Goal: Task Accomplishment & Management: Manage account settings

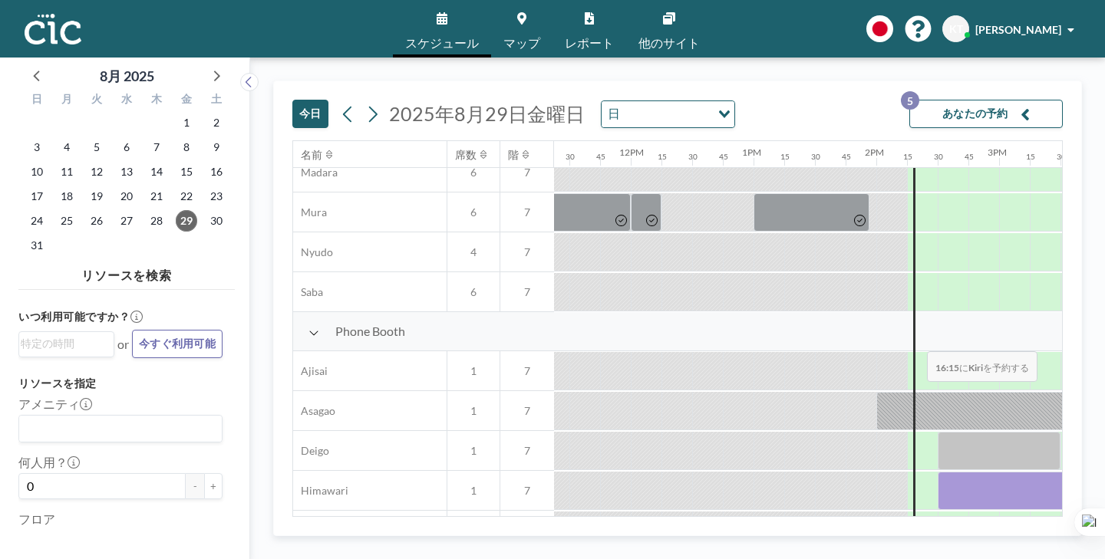
scroll to position [224, 1396]
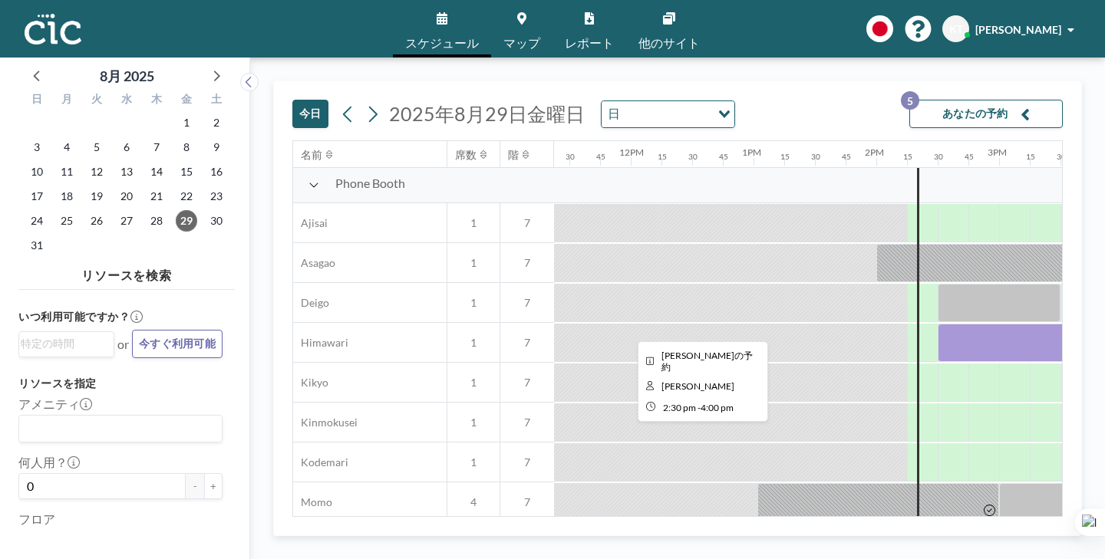
scroll to position [443, 1396]
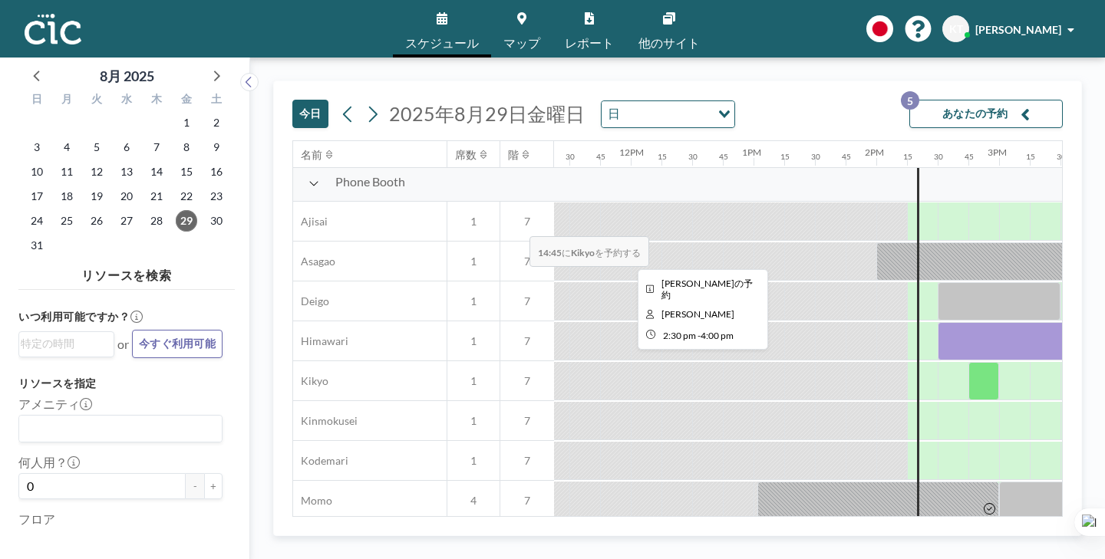
click at [937, 322] on div at bounding box center [1029, 341] width 184 height 38
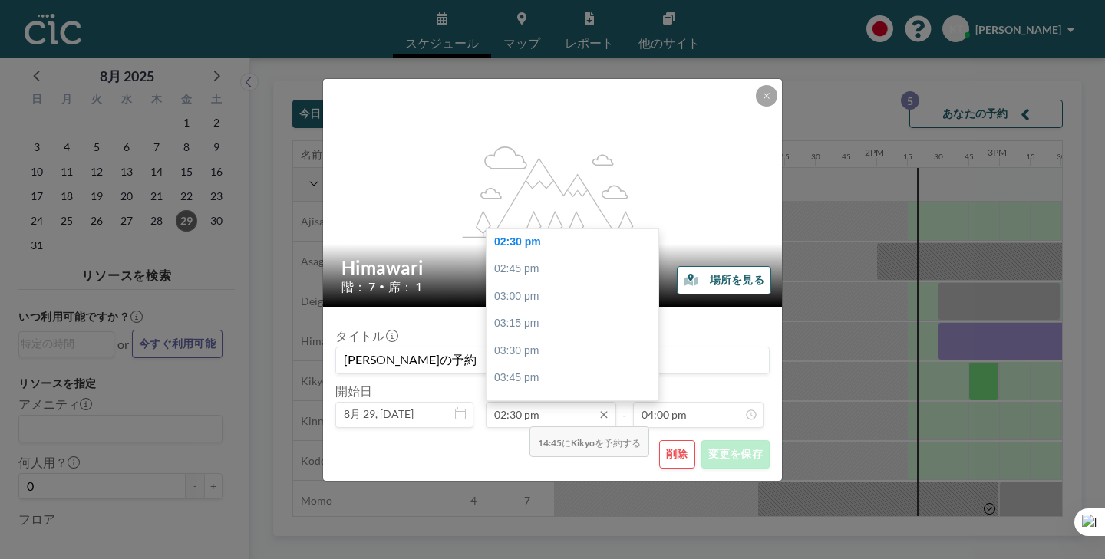
click at [524, 402] on input "02:30 pm" at bounding box center [551, 415] width 130 height 26
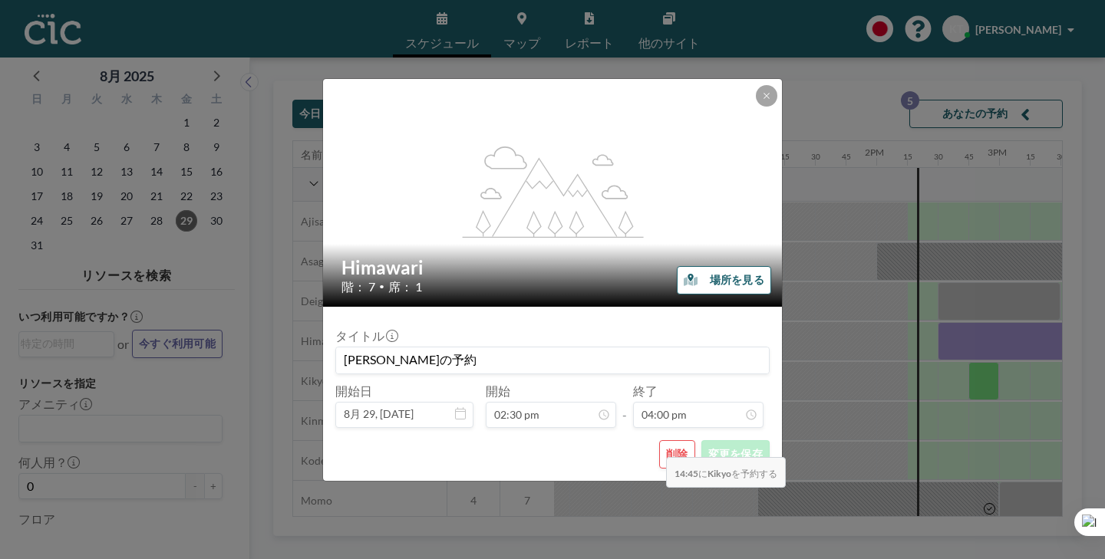
click at [661, 440] on button "削除" at bounding box center [677, 454] width 36 height 28
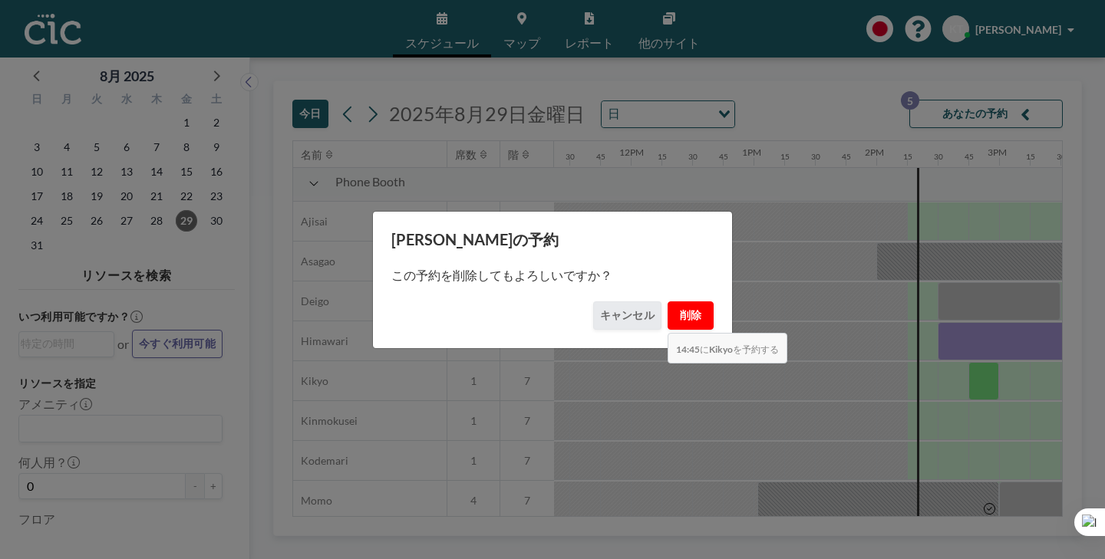
click at [667, 301] on button "削除" at bounding box center [690, 315] width 46 height 28
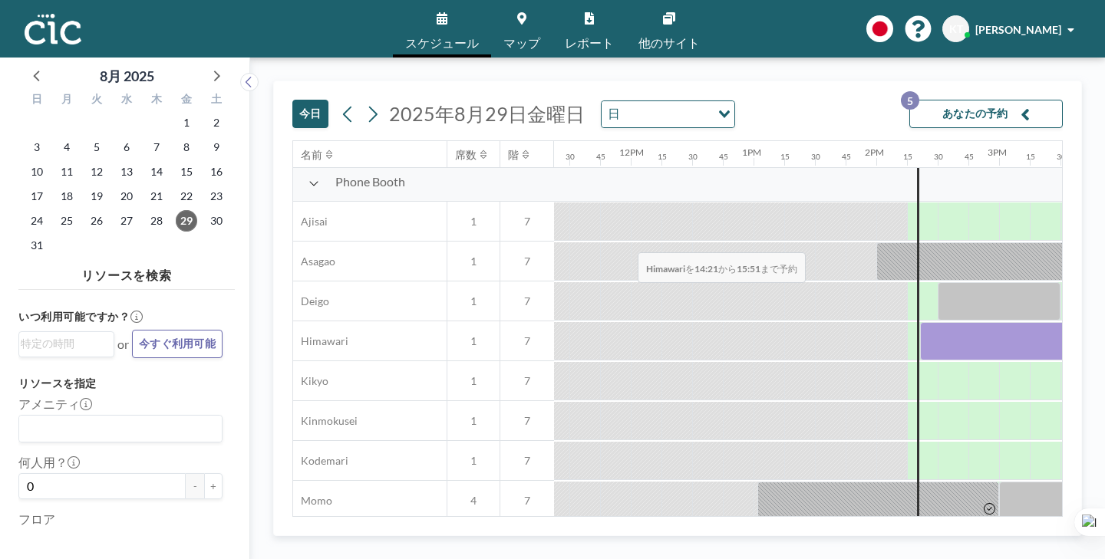
drag, startPoint x: 492, startPoint y: 201, endPoint x: 633, endPoint y: 216, distance: 142.0
click at [633, 216] on div "Phone Booth Ajisai 1 7 Asagao 1 7 Deigo 1 7 Himawari 1 7 Kikyo 1 7 Kinmokusei 1…" at bounding box center [500, 501] width 3206 height 677
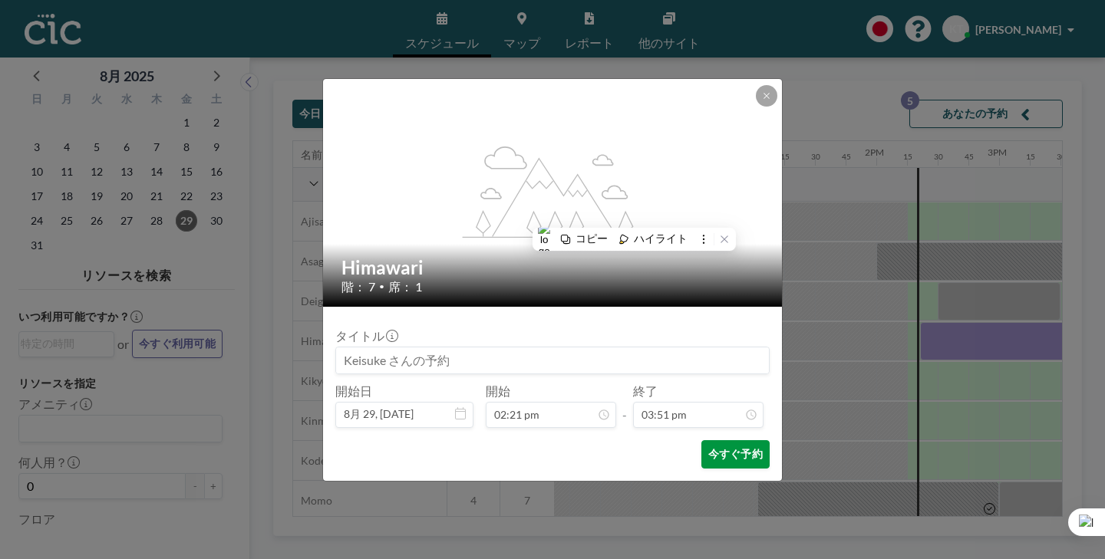
click at [703, 440] on button "今すぐ予約" at bounding box center [735, 454] width 68 height 28
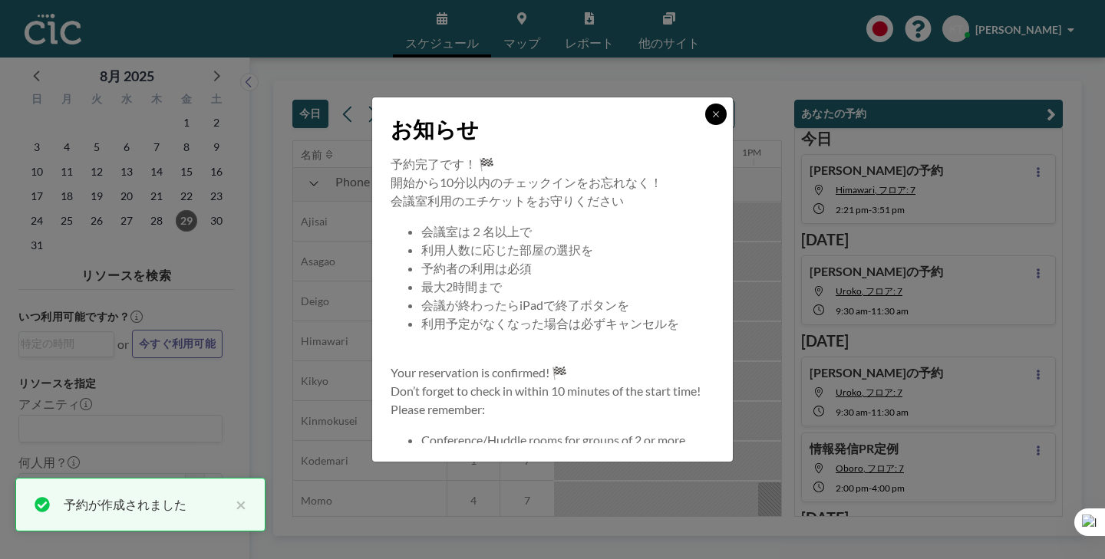
click at [705, 125] on button at bounding box center [715, 114] width 21 height 21
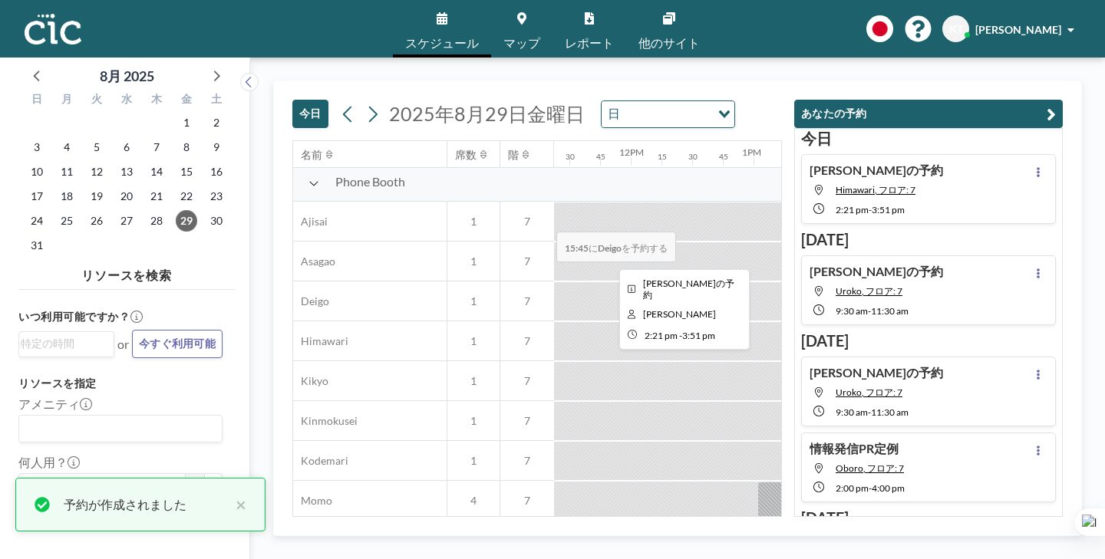
click at [919, 322] on div at bounding box center [1011, 341] width 184 height 38
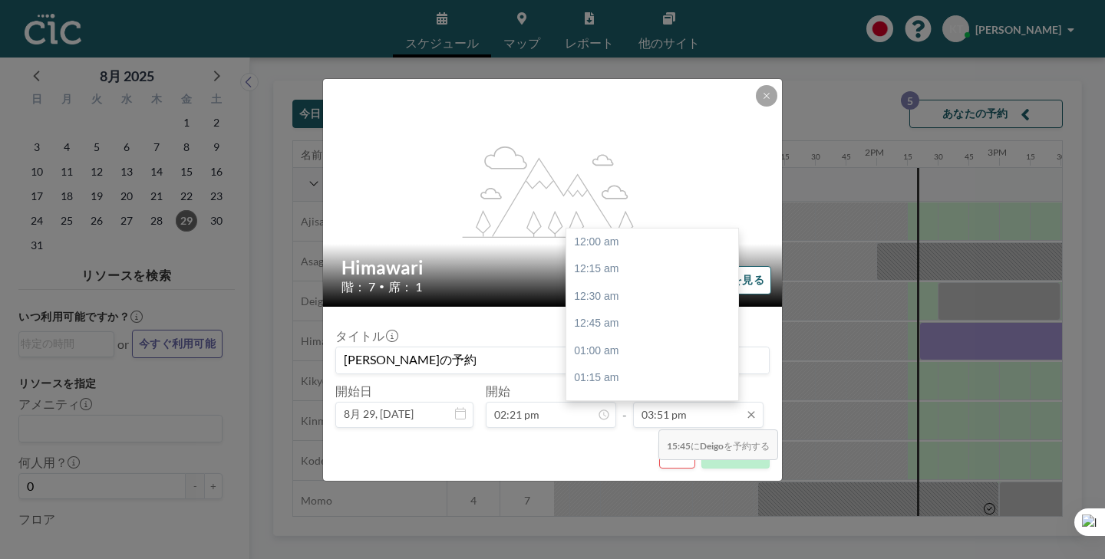
click at [654, 402] on input "03:51 pm" at bounding box center [698, 415] width 130 height 26
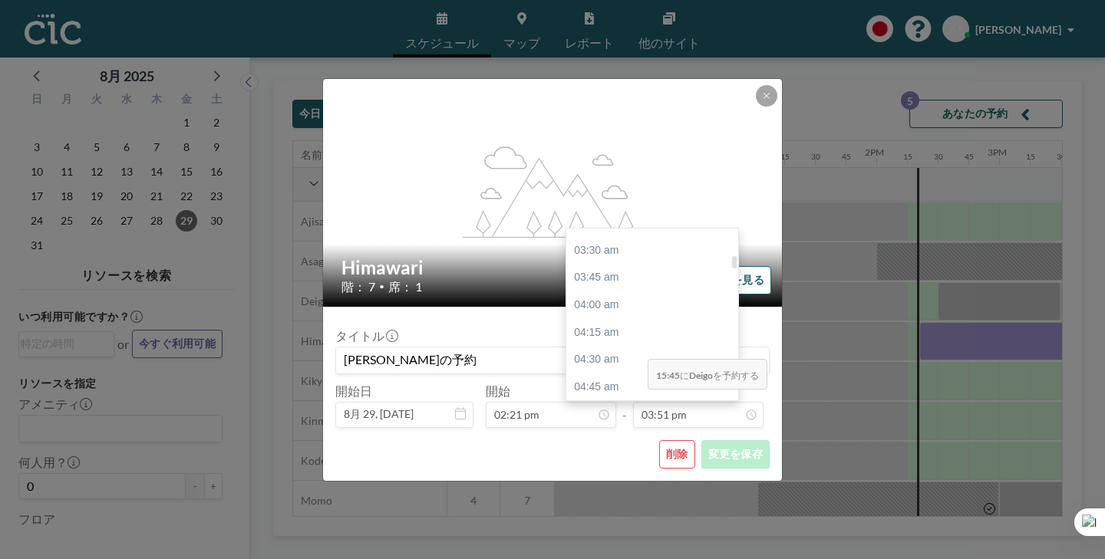
scroll to position [367, 0]
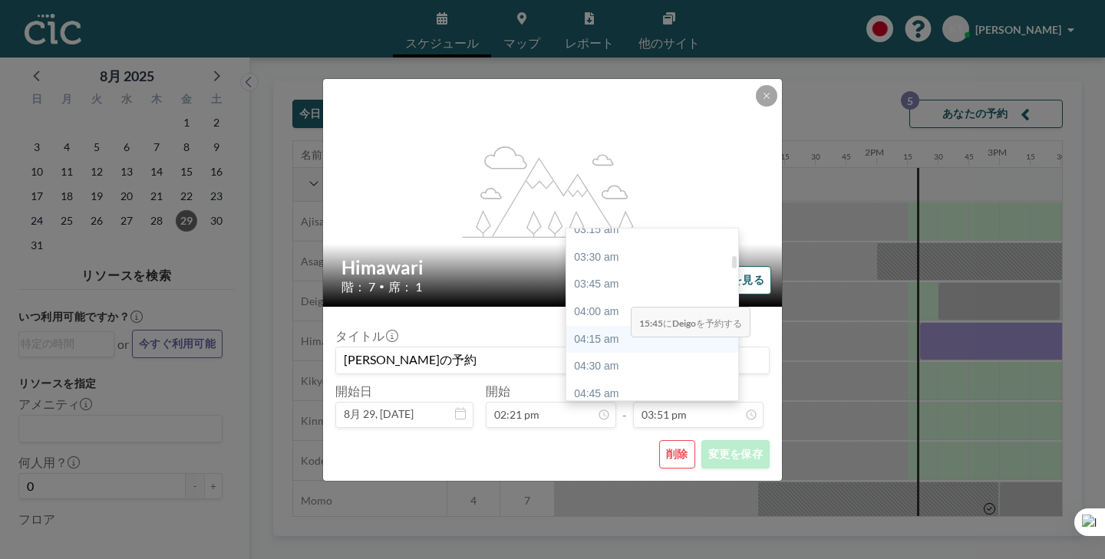
click at [626, 326] on div "04:15 am" at bounding box center [652, 340] width 172 height 28
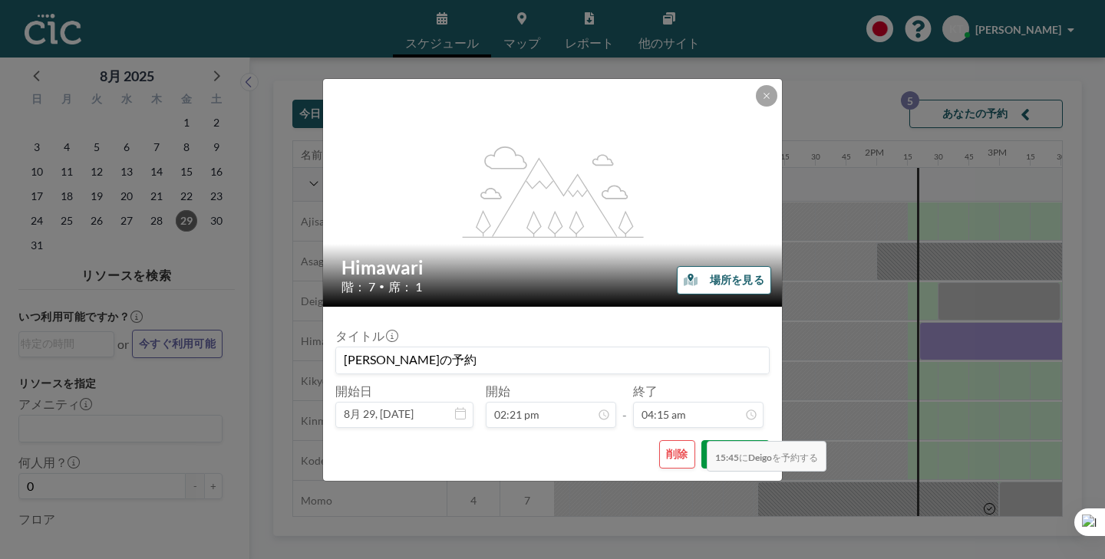
scroll to position [0, 0]
click at [702, 440] on button "変更を保存" at bounding box center [735, 454] width 68 height 28
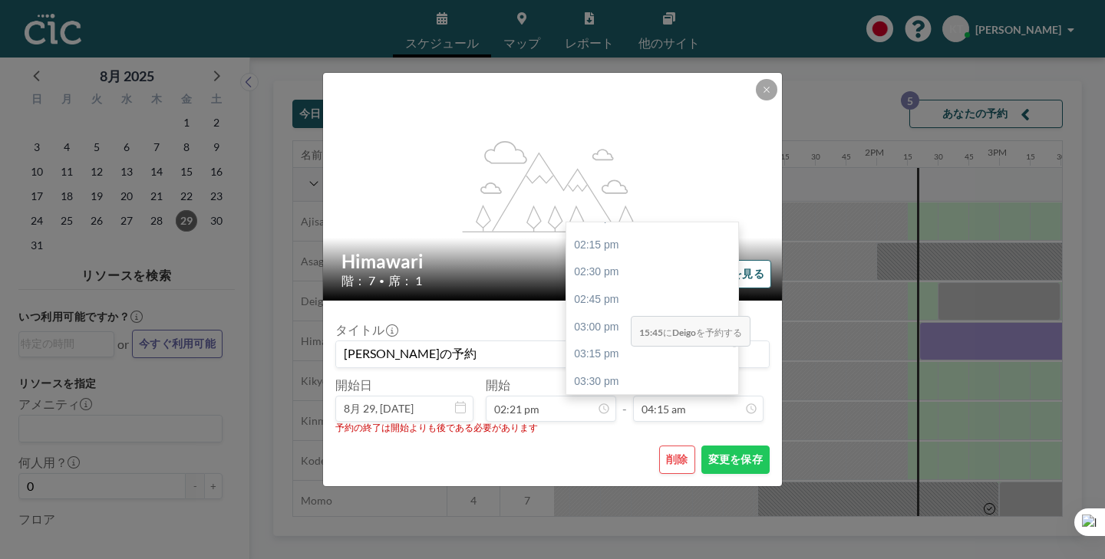
scroll to position [1546, 0]
click at [620, 451] on div "04:15 pm" at bounding box center [652, 465] width 172 height 28
type input "04:15 pm"
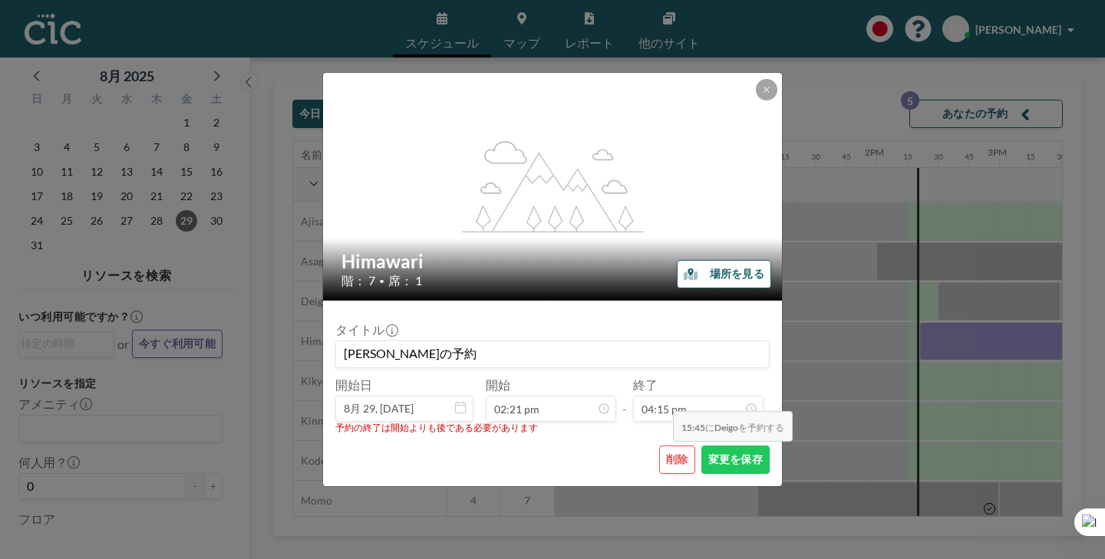
scroll to position [1592, 0]
click at [701, 446] on button "変更を保存" at bounding box center [735, 460] width 68 height 28
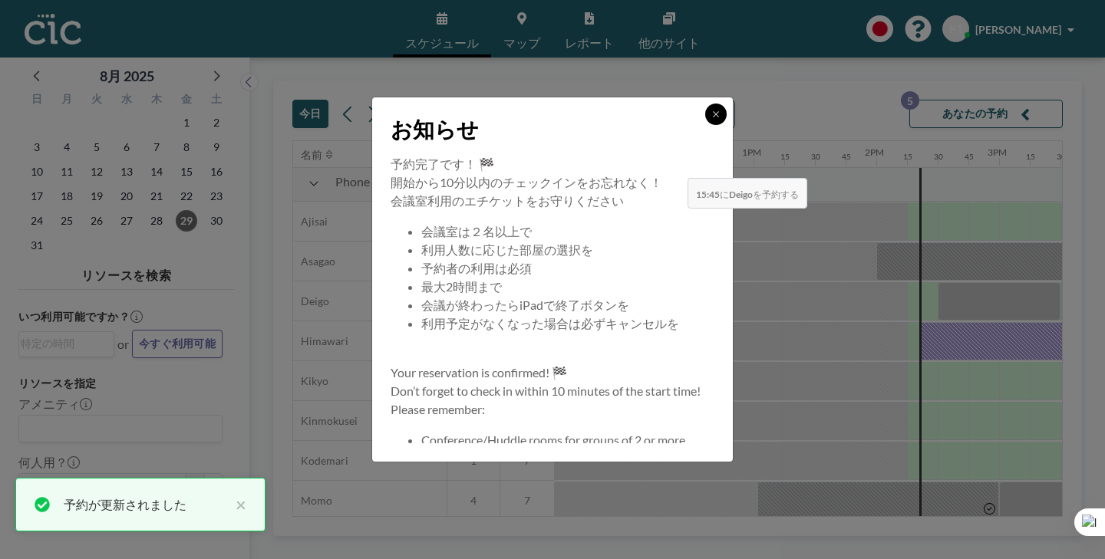
click at [711, 119] on icon at bounding box center [715, 114] width 9 height 9
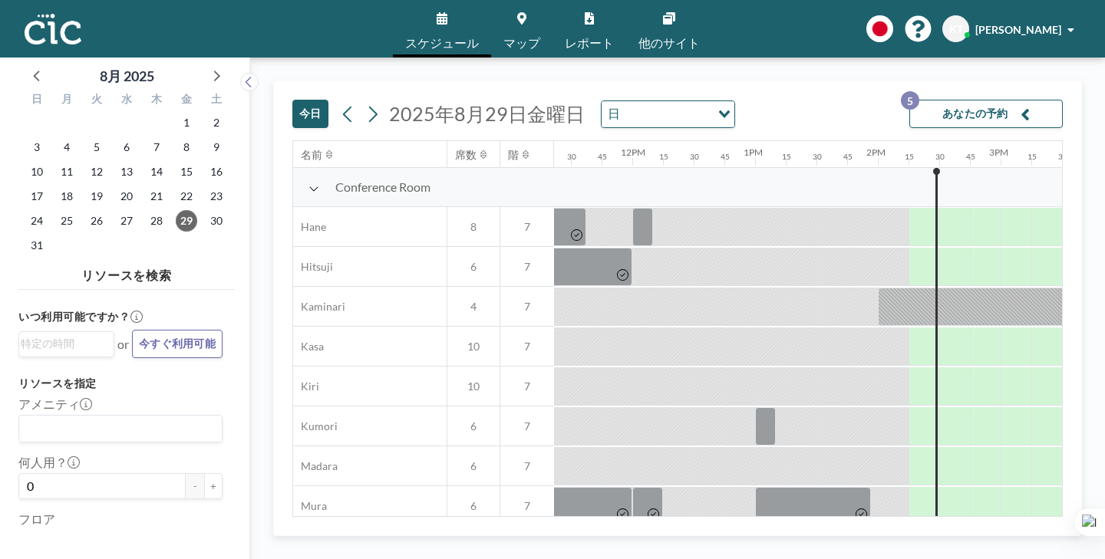
scroll to position [0, 1396]
